Goal: Information Seeking & Learning: Learn about a topic

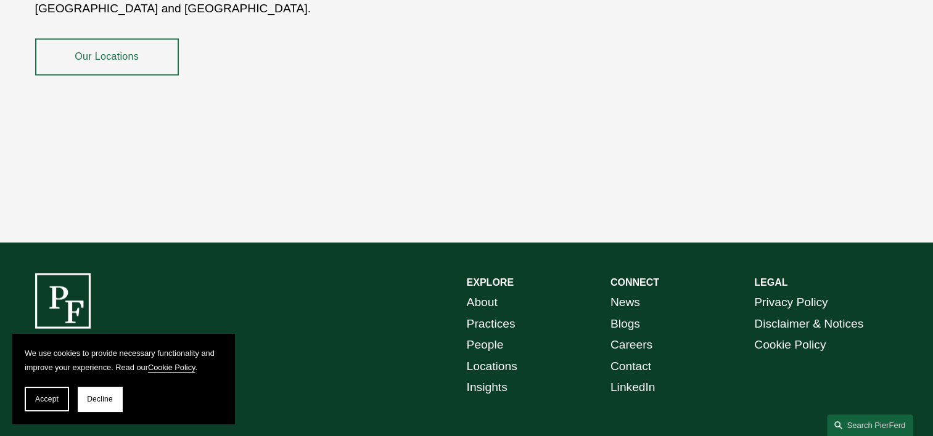
scroll to position [2268, 0]
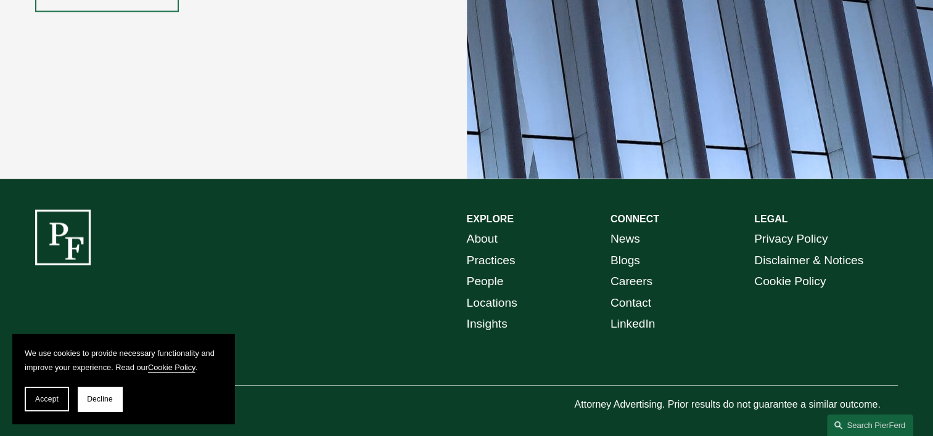
click at [491, 250] on link "Practices" at bounding box center [491, 261] width 49 height 22
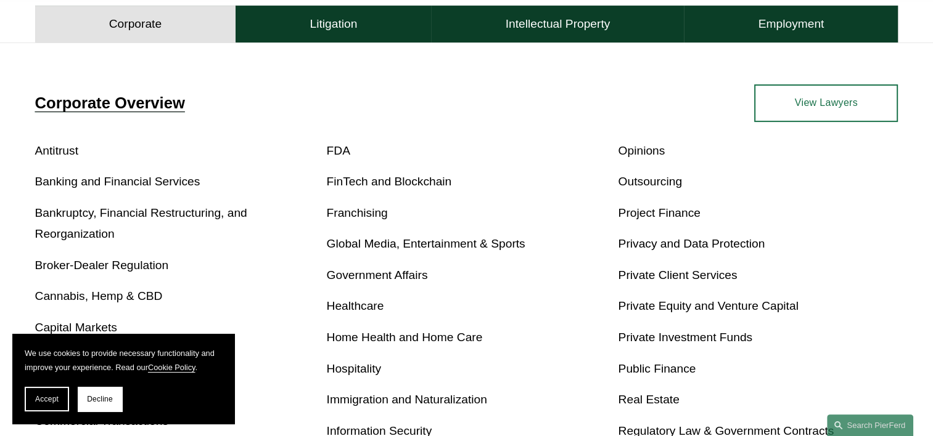
scroll to position [555, 0]
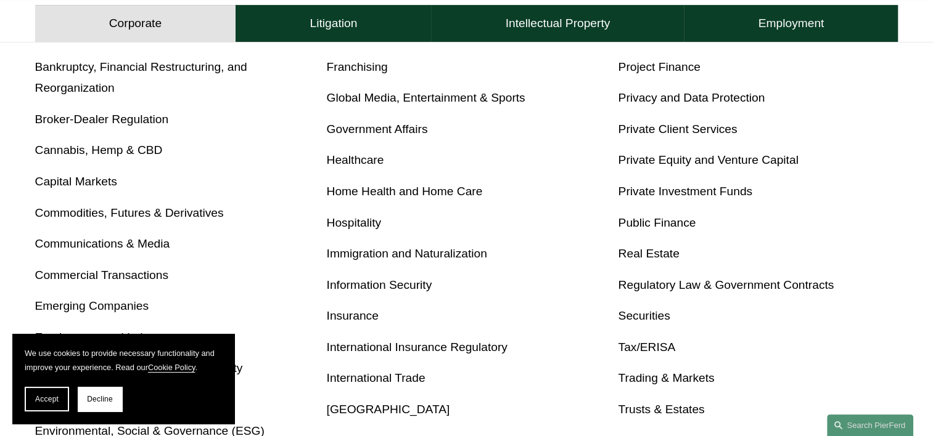
click at [346, 315] on link "Insurance" at bounding box center [353, 315] width 52 height 13
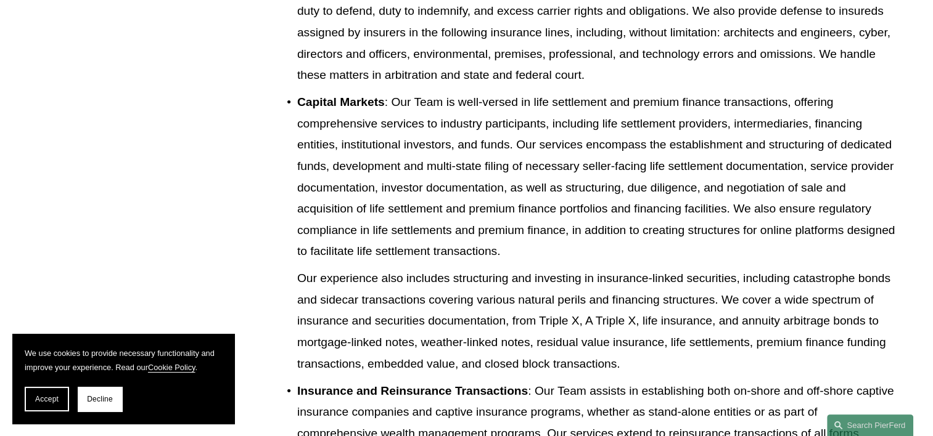
scroll to position [801, 0]
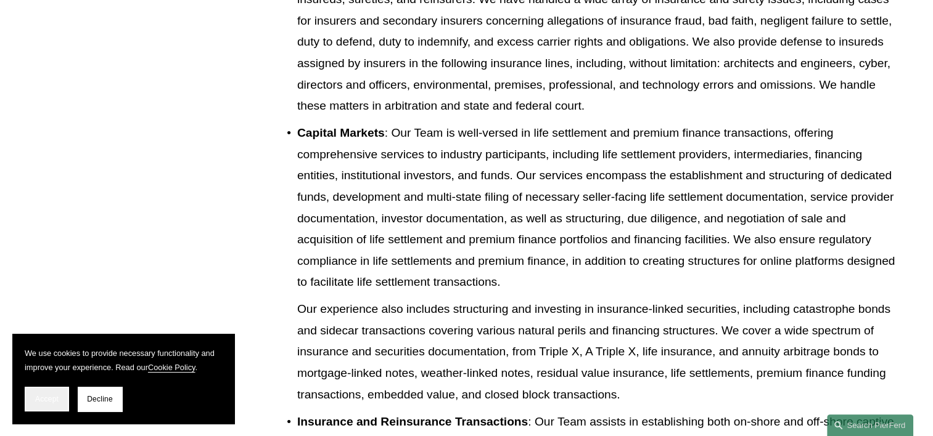
click at [46, 404] on span "Accept" at bounding box center [46, 399] width 23 height 9
